Goal: Obtain resource: Obtain resource

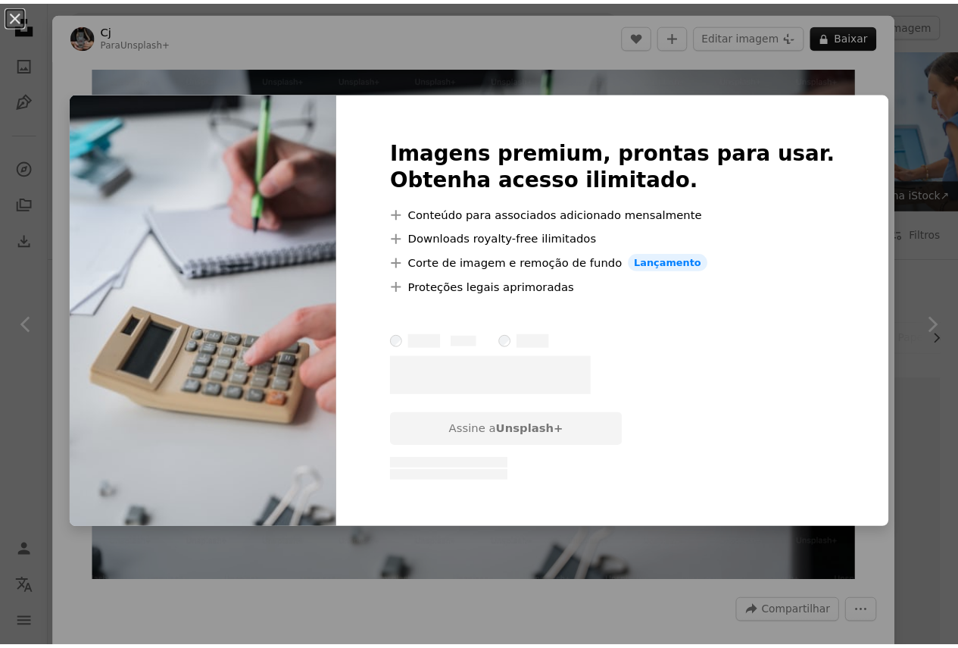
scroll to position [1667, 0]
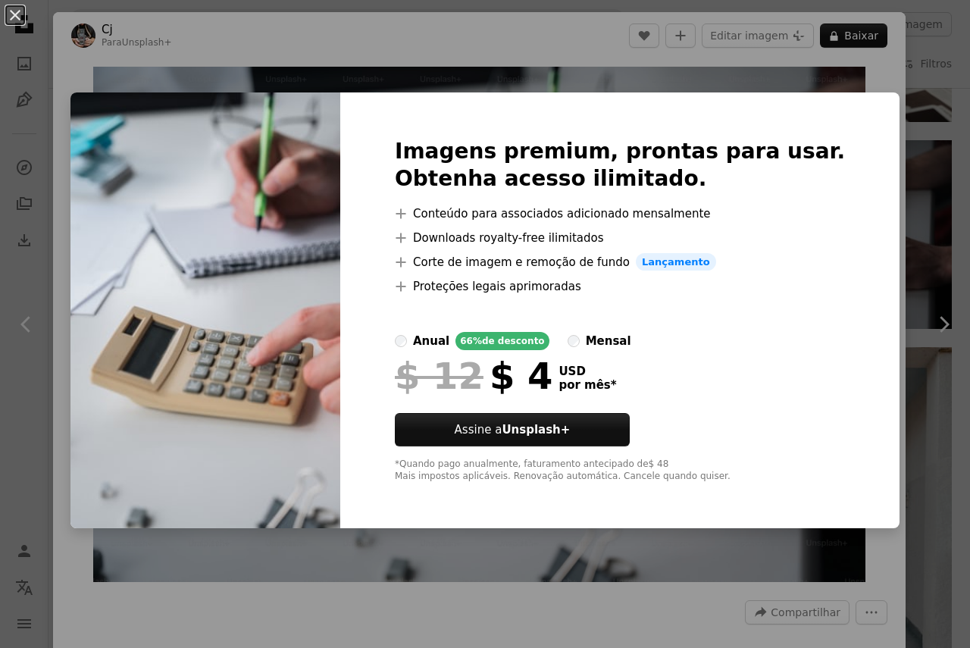
click at [900, 62] on div "An X shape Imagens premium, prontas para usar. Obtenha acesso ilimitado. A plus…" at bounding box center [485, 324] width 970 height 648
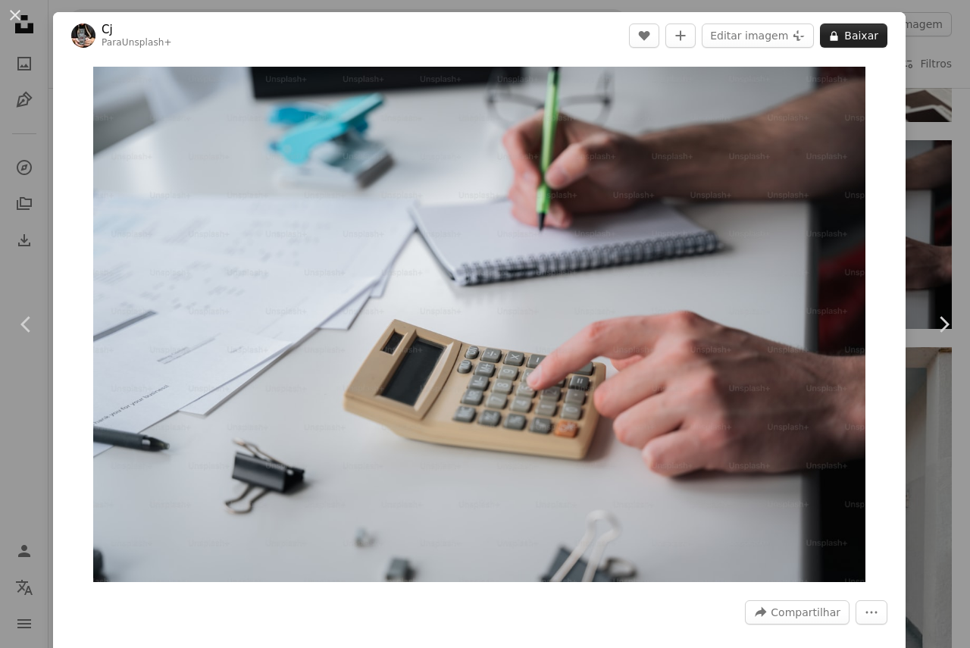
click at [854, 37] on button "A lock Baixar" at bounding box center [853, 35] width 67 height 24
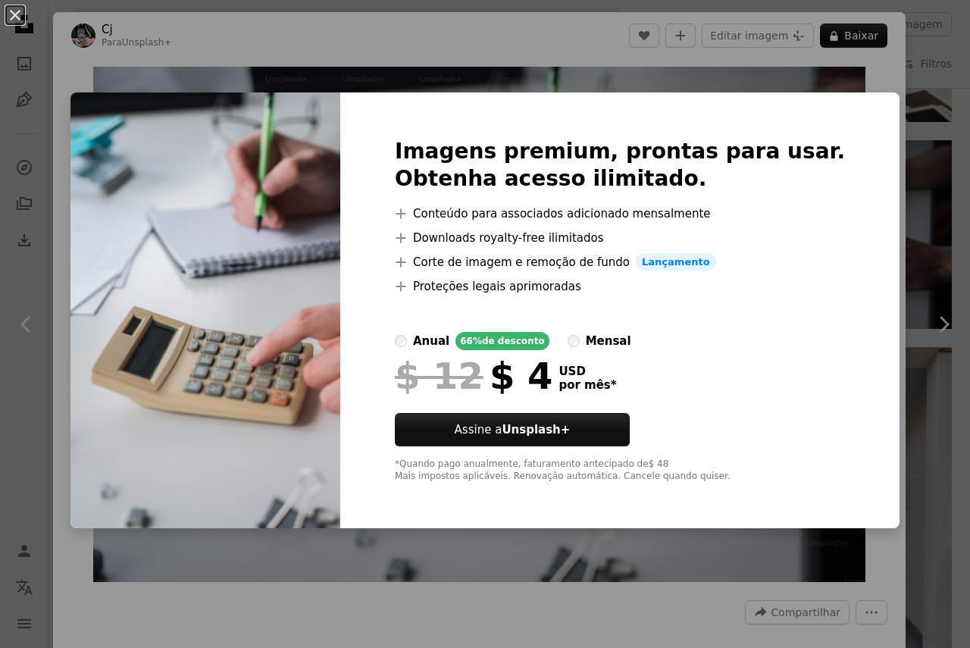
click at [884, 145] on div "An X shape Imagens premium, prontas para usar. Obtenha acesso ilimitado. A plus…" at bounding box center [485, 324] width 970 height 648
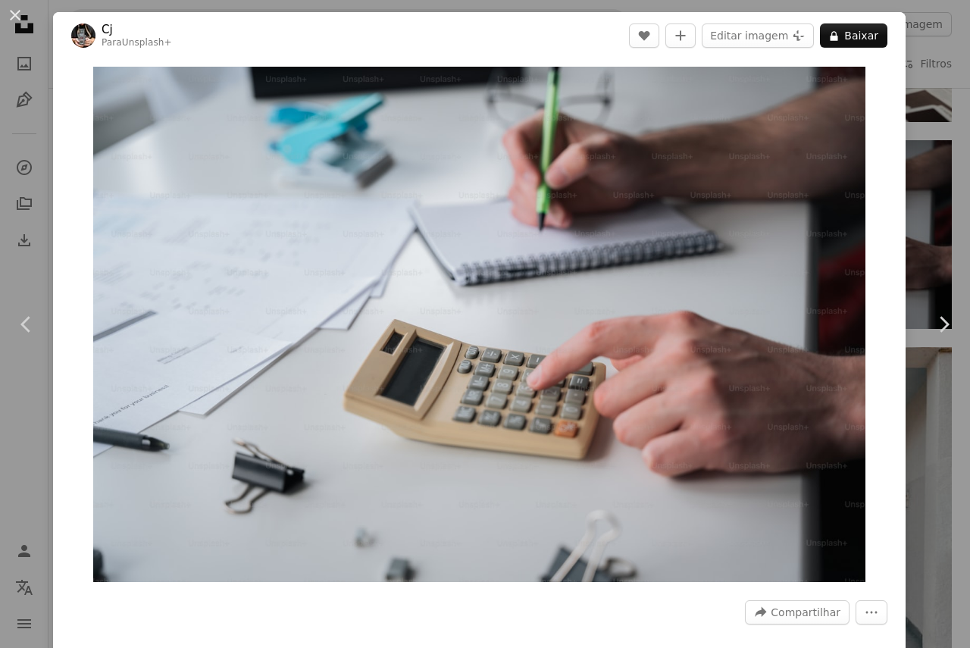
click at [906, 102] on div "An X shape Chevron left Chevron right Cj Para Unsplash+ A heart A plus sign Edi…" at bounding box center [485, 324] width 970 height 648
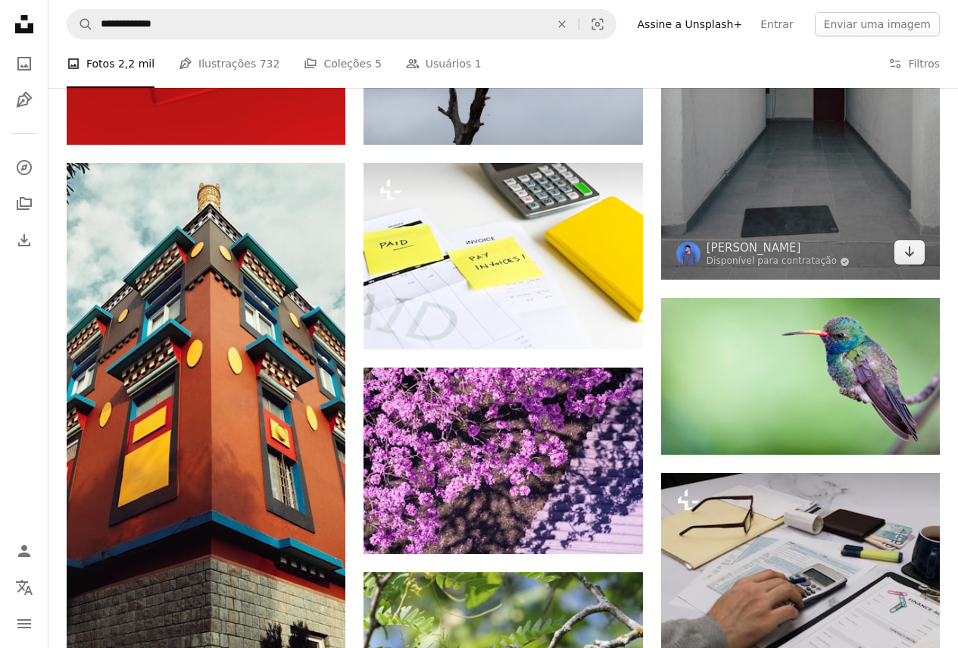
scroll to position [2046, 0]
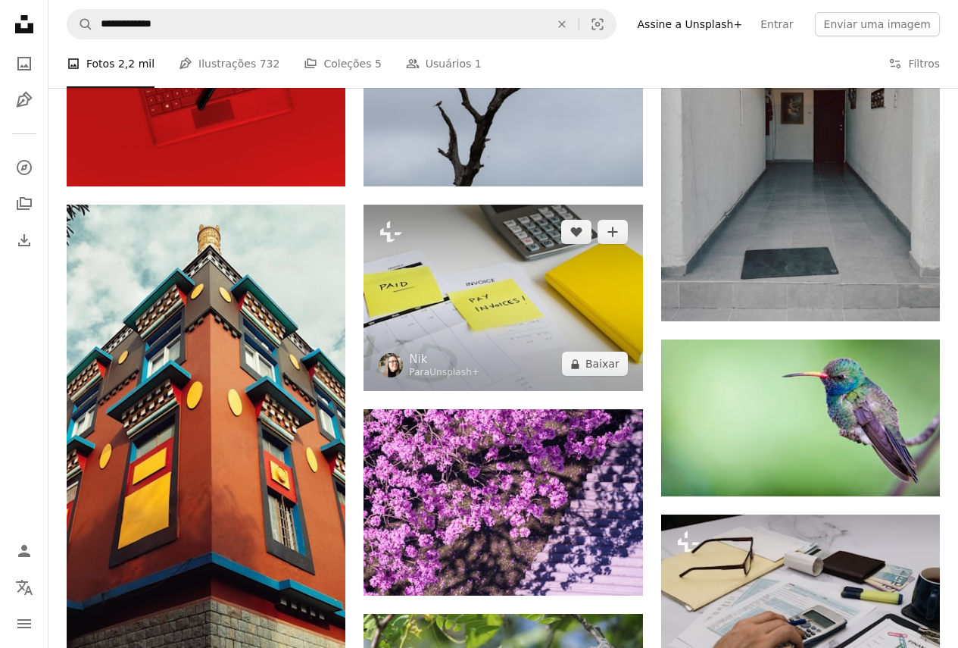
click at [561, 310] on img at bounding box center [503, 298] width 279 height 186
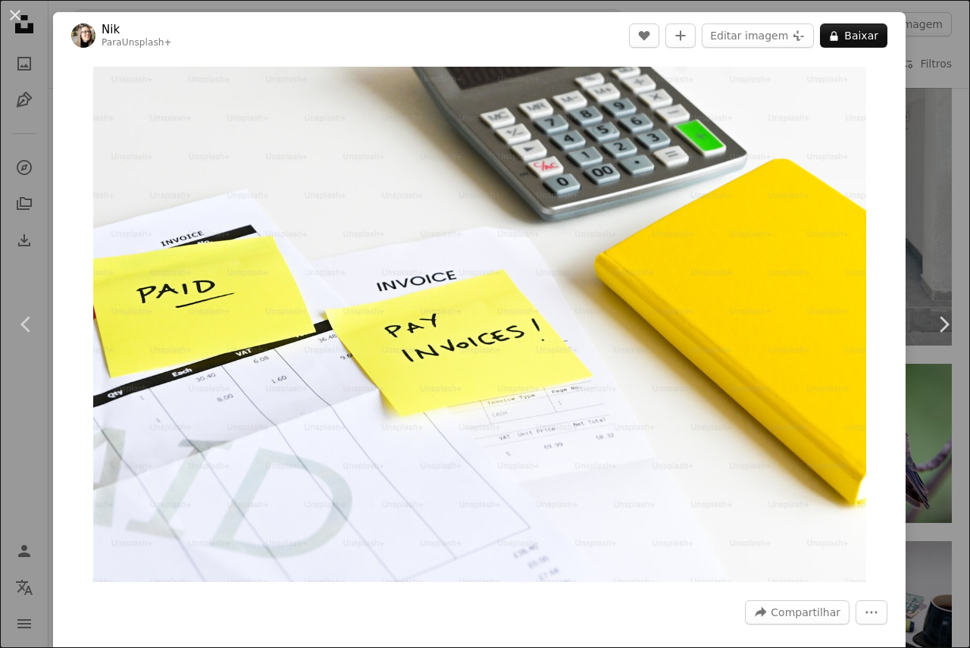
click at [906, 91] on div "An X shape Chevron left Chevron right Nik Para Unsplash+ A heart A plus sign Ed…" at bounding box center [485, 324] width 970 height 648
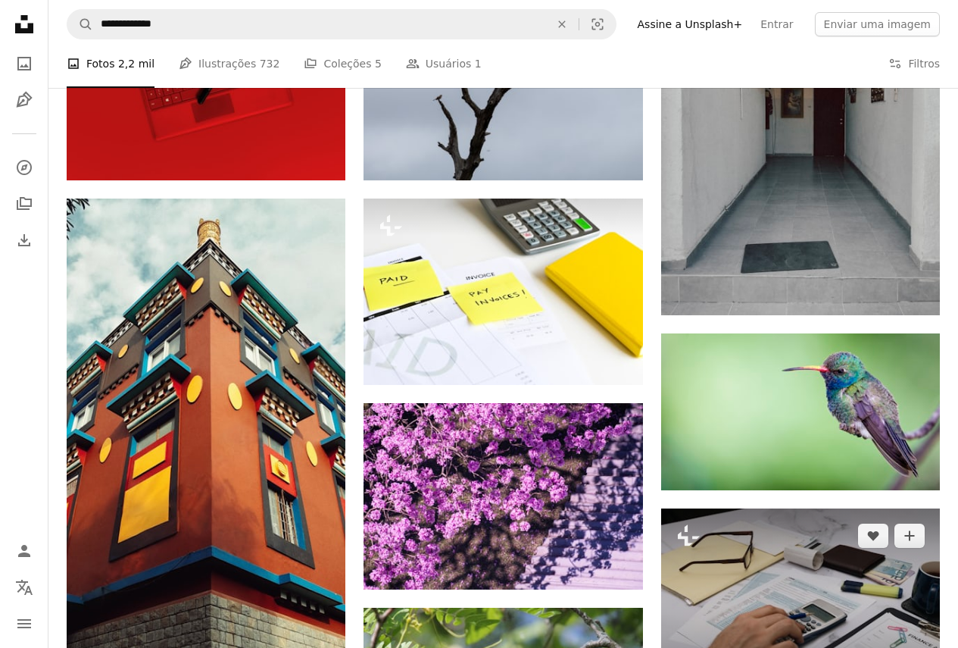
scroll to position [2349, 0]
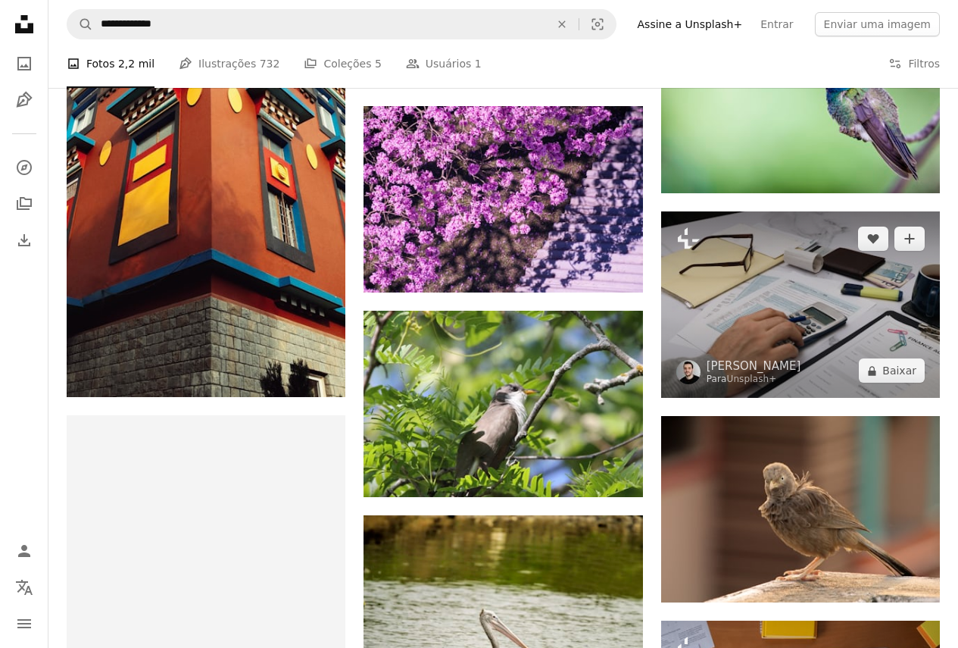
click at [755, 308] on img at bounding box center [800, 304] width 279 height 186
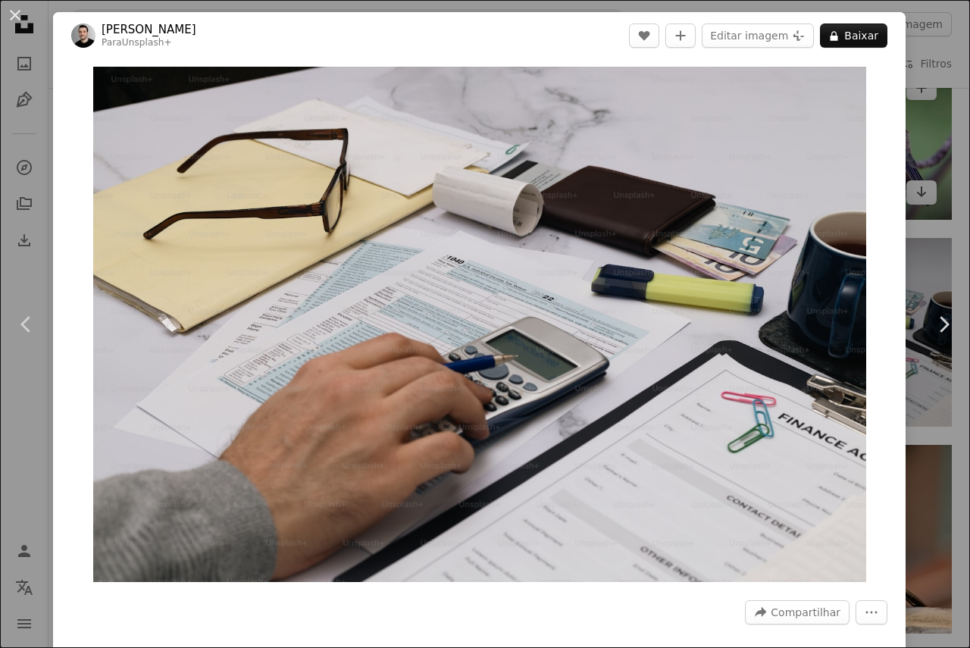
drag, startPoint x: 898, startPoint y: 183, endPoint x: 888, endPoint y: 192, distance: 12.9
click at [899, 183] on div "An X shape Chevron left Chevron right Behnam Norouzi Para Unsplash+ A heart A p…" at bounding box center [485, 324] width 970 height 648
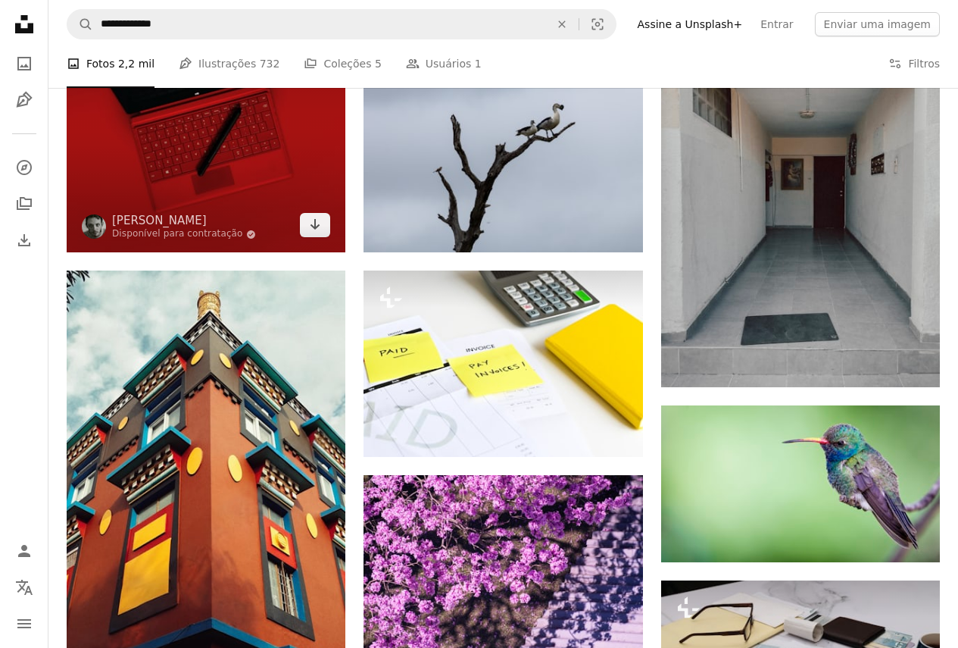
scroll to position [1970, 0]
